Goal: Task Accomplishment & Management: Use online tool/utility

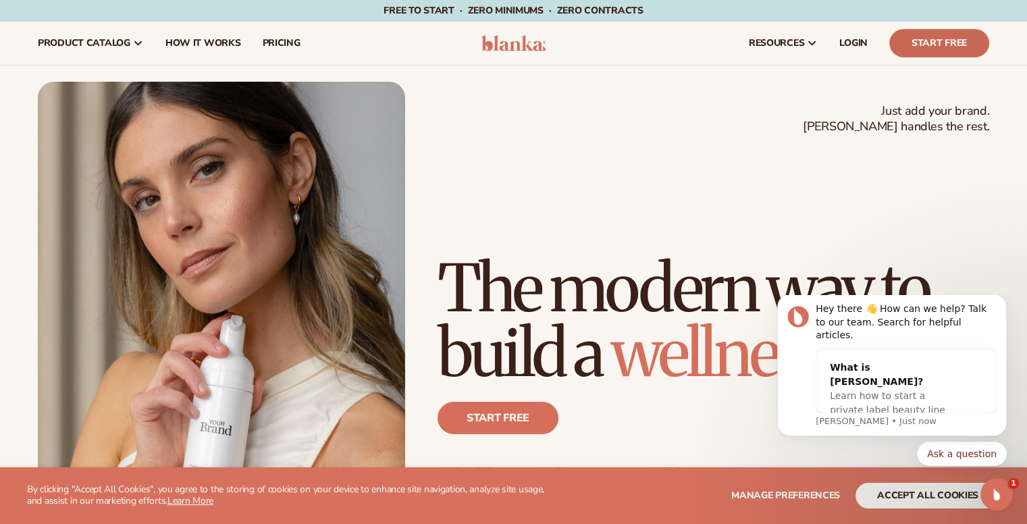
click at [936, 42] on link "Start Free" at bounding box center [939, 43] width 100 height 28
